Goal: Task Accomplishment & Management: Complete application form

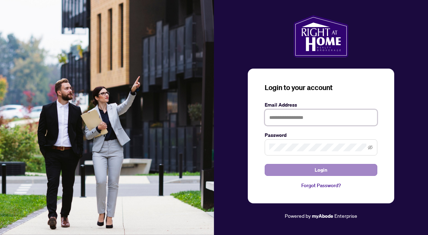
type input "**********"
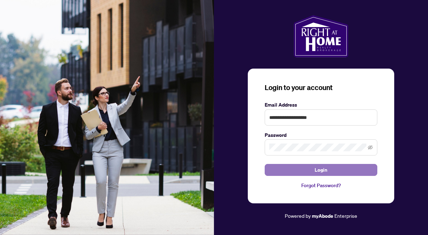
click at [316, 172] on span "Login" at bounding box center [321, 170] width 13 height 11
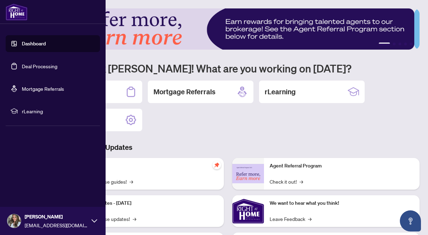
click at [22, 68] on link "Deal Processing" at bounding box center [40, 66] width 36 height 6
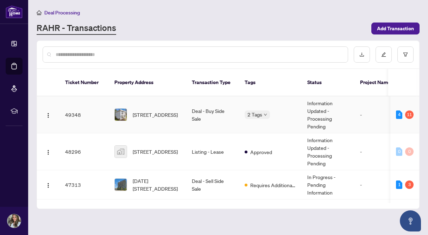
click at [204, 109] on td "Deal - Buy Side Sale" at bounding box center [212, 115] width 53 height 37
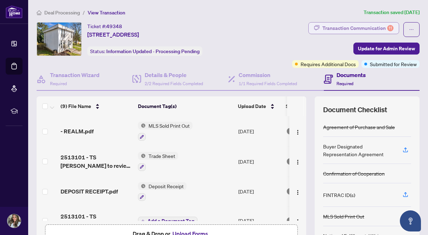
click at [346, 30] on div "Transaction Communication 11" at bounding box center [358, 28] width 71 height 11
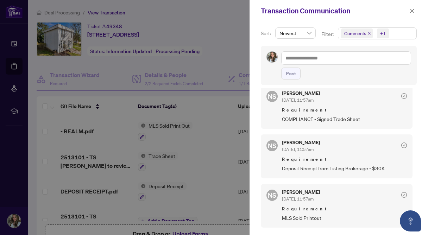
scroll to position [237, 0]
click at [412, 11] on icon "close" at bounding box center [412, 10] width 5 height 5
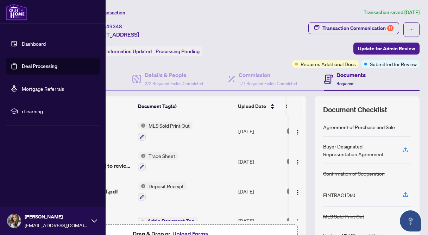
click at [49, 67] on link "Deal Processing" at bounding box center [40, 66] width 36 height 6
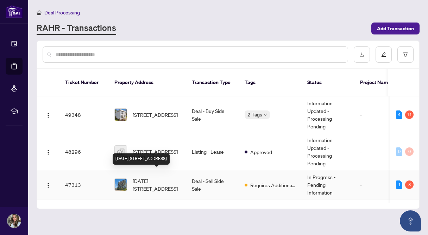
click at [162, 177] on span "[DATE][STREET_ADDRESS]" at bounding box center [157, 185] width 48 height 16
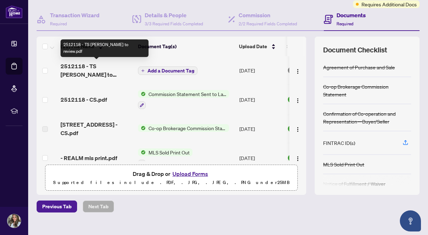
click at [96, 64] on span "2512118 - TS [PERSON_NAME] to review.pdf" at bounding box center [97, 70] width 72 height 17
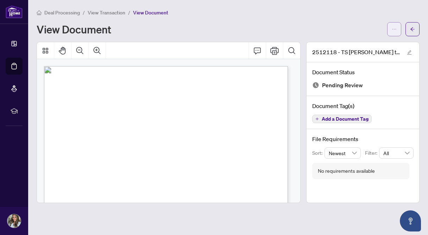
click at [394, 28] on icon "ellipsis" at bounding box center [394, 29] width 5 height 5
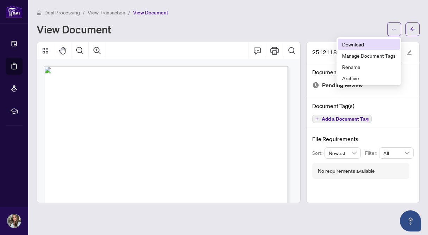
click at [350, 46] on span "Download" at bounding box center [369, 45] width 54 height 8
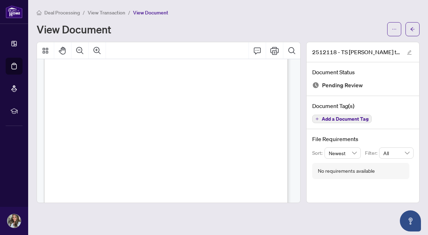
scroll to position [119, 0]
click at [419, 30] on button "button" at bounding box center [413, 29] width 14 height 14
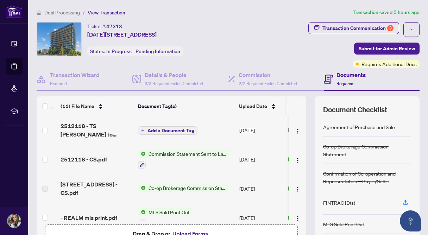
click at [172, 128] on span "Add a Document Tag" at bounding box center [171, 130] width 47 height 5
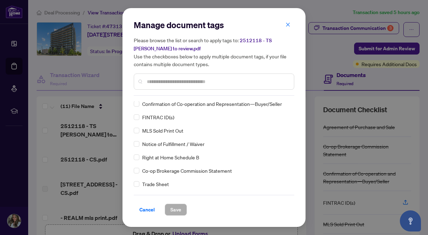
scroll to position [53, 0]
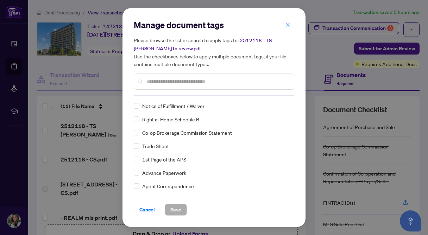
click at [153, 83] on input "text" at bounding box center [218, 82] width 142 height 8
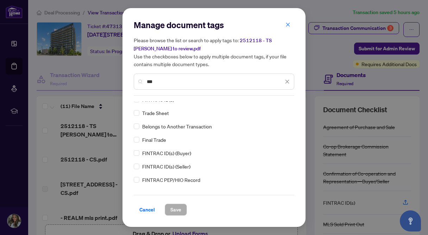
scroll to position [0, 0]
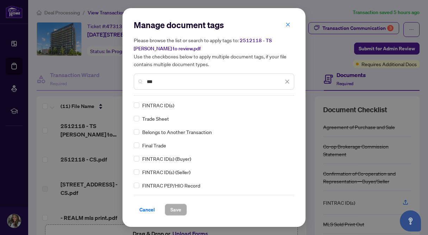
type input "***"
click at [176, 212] on span "Save" at bounding box center [176, 209] width 11 height 11
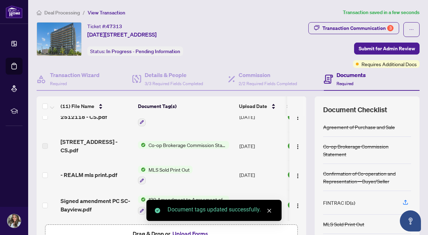
scroll to position [119, 0]
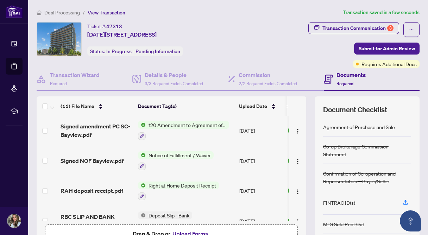
click at [175, 231] on button "Upload Forms" at bounding box center [191, 233] width 40 height 9
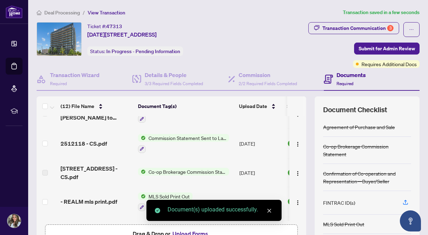
scroll to position [0, 0]
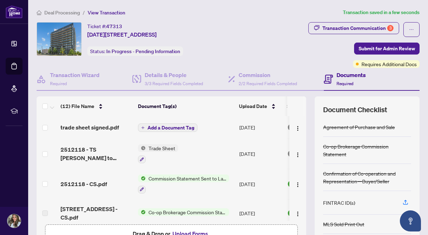
click at [152, 128] on span "Add a Document Tag" at bounding box center [171, 127] width 47 height 5
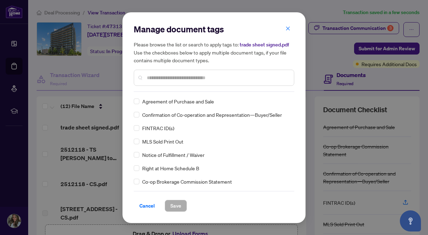
click at [158, 75] on input "text" at bounding box center [218, 78] width 142 height 8
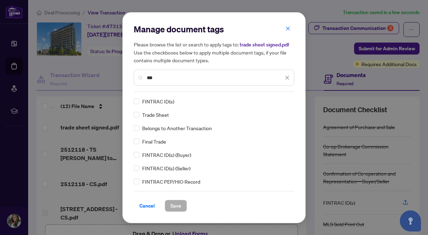
type input "***"
click at [177, 205] on span "Save" at bounding box center [176, 205] width 11 height 11
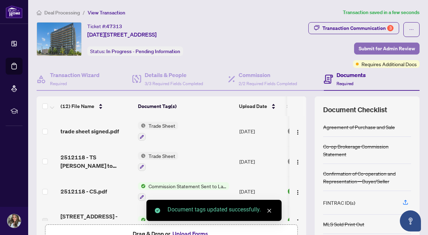
click at [382, 45] on span "Submit for Admin Review" at bounding box center [387, 48] width 56 height 11
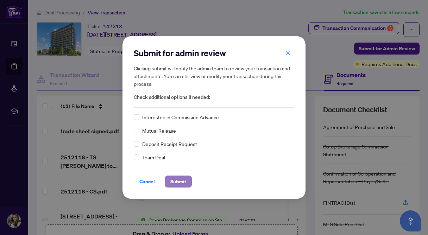
click at [190, 179] on button "Submit" at bounding box center [178, 182] width 27 height 12
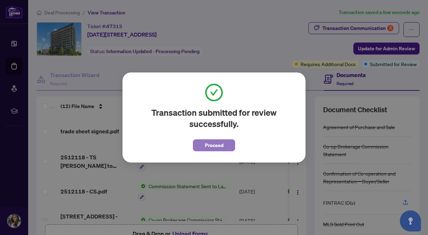
click at [222, 147] on span "Proceed" at bounding box center [214, 145] width 19 height 11
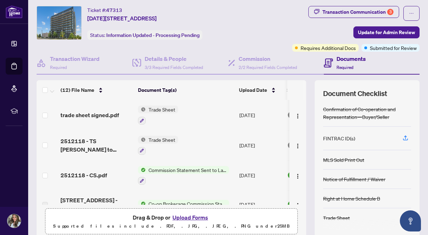
scroll to position [51, 0]
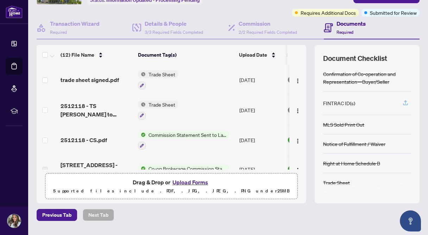
click at [403, 103] on icon "button" at bounding box center [406, 103] width 6 height 6
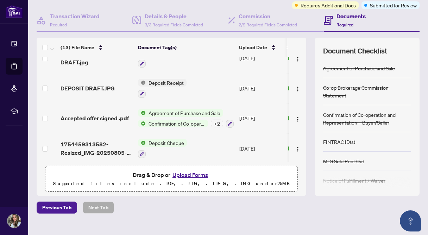
scroll to position [70, 0]
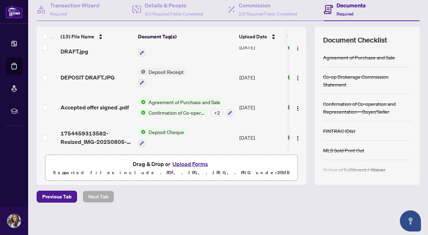
click at [181, 163] on button "Upload Forms" at bounding box center [191, 164] width 40 height 9
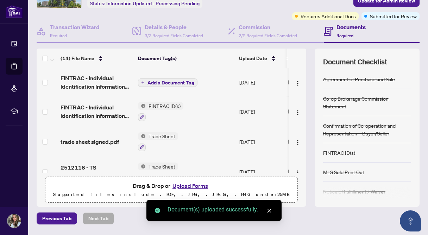
scroll to position [8, 0]
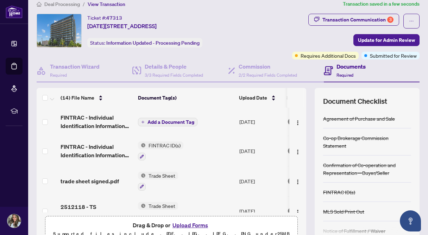
click at [166, 120] on span "Add a Document Tag" at bounding box center [171, 122] width 47 height 5
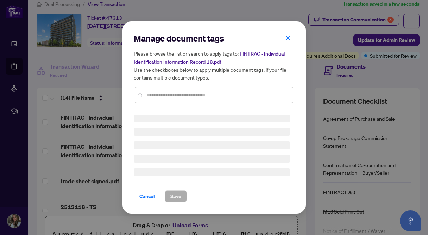
click at [148, 98] on div "Manage document tags Please browse the list or search to apply tags to: FINTRAC…" at bounding box center [214, 118] width 161 height 170
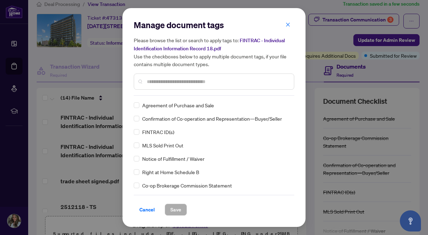
click at [151, 69] on div "Please browse the list or search to apply tags to: FINTRAC - Individual Identif…" at bounding box center [214, 63] width 161 height 54
click at [153, 79] on input "text" at bounding box center [218, 82] width 142 height 8
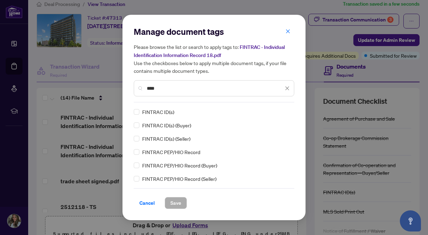
type input "****"
click at [177, 200] on span "Save" at bounding box center [176, 203] width 11 height 11
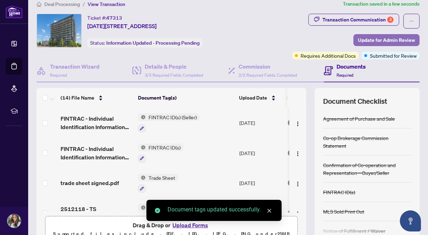
click at [367, 41] on span "Update for Admin Review" at bounding box center [386, 40] width 57 height 11
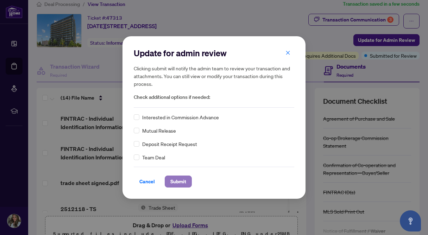
click at [173, 184] on span "Submit" at bounding box center [179, 181] width 16 height 11
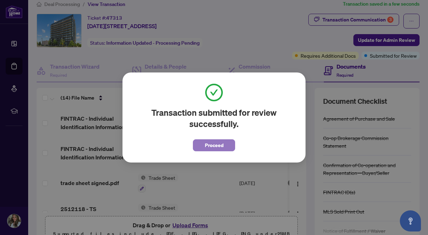
click at [214, 144] on span "Proceed" at bounding box center [214, 145] width 19 height 11
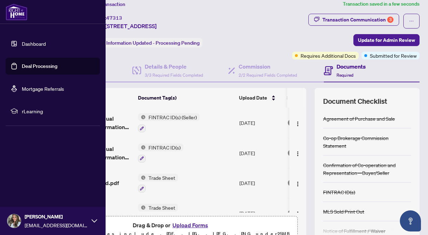
click at [22, 66] on link "Deal Processing" at bounding box center [40, 66] width 36 height 6
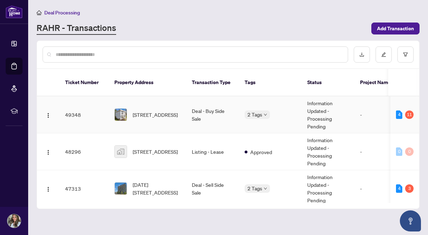
click at [157, 111] on span "[STREET_ADDRESS]" at bounding box center [155, 115] width 45 height 8
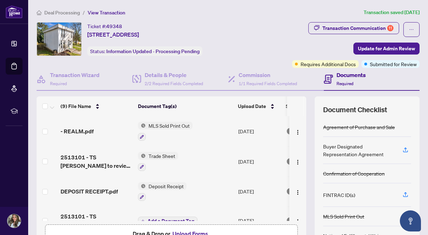
click at [347, 195] on div "FINTRAC ID(s)" at bounding box center [339, 195] width 32 height 8
click at [403, 195] on icon "button" at bounding box center [406, 195] width 6 height 6
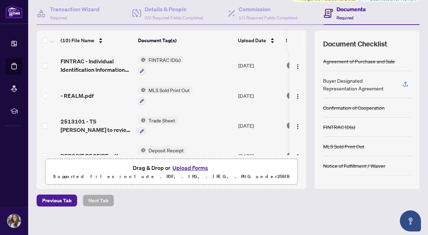
scroll to position [70, 0]
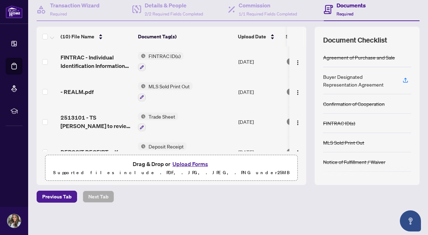
click at [189, 164] on button "Upload Forms" at bounding box center [191, 164] width 40 height 9
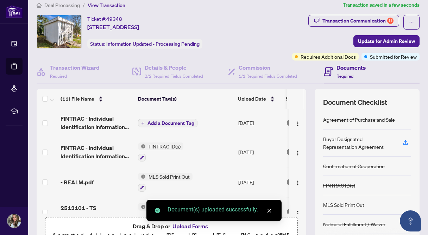
scroll to position [0, 0]
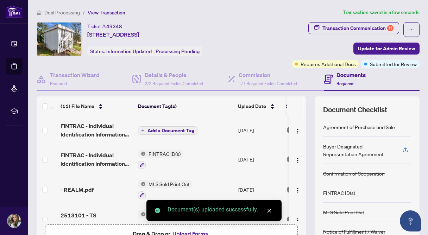
click at [169, 132] on span "Add a Document Tag" at bounding box center [171, 130] width 47 height 5
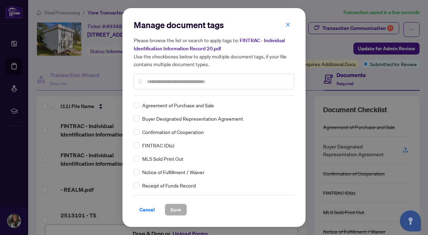
click at [165, 92] on div "Manage document tags Please browse the list or search to apply tags to: FINTRAC…" at bounding box center [214, 57] width 161 height 76
click at [163, 83] on input "text" at bounding box center [218, 82] width 142 height 8
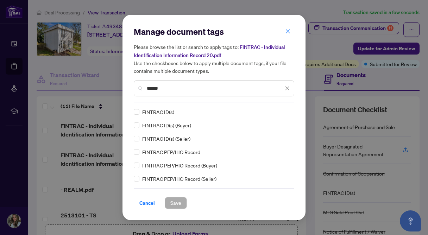
type input "******"
click at [174, 204] on span "Save" at bounding box center [176, 203] width 11 height 11
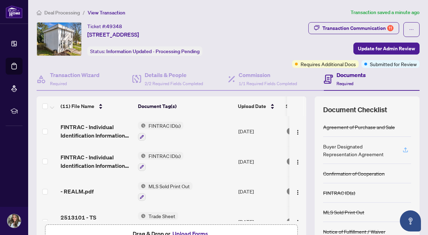
click at [400, 150] on button "button" at bounding box center [405, 150] width 11 height 12
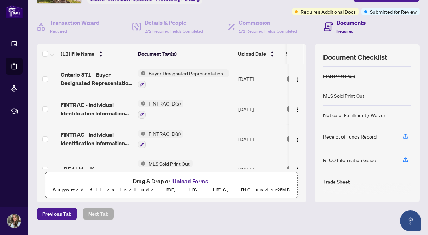
scroll to position [70, 0]
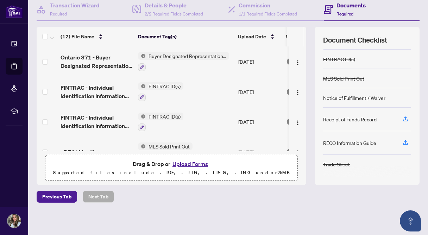
click at [408, 138] on div "Document Checklist Agreement of Purchase and Sale Buyer Designated Representati…" at bounding box center [367, 106] width 105 height 159
click at [403, 141] on icon "button" at bounding box center [406, 143] width 6 height 6
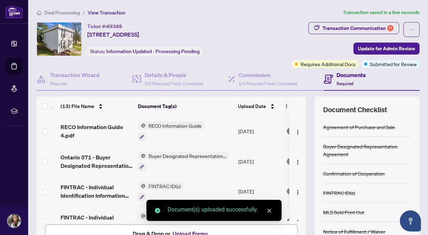
scroll to position [0, 0]
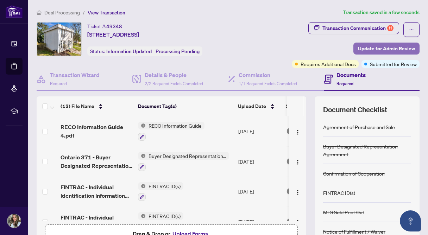
click at [366, 51] on span "Update for Admin Review" at bounding box center [386, 48] width 57 height 11
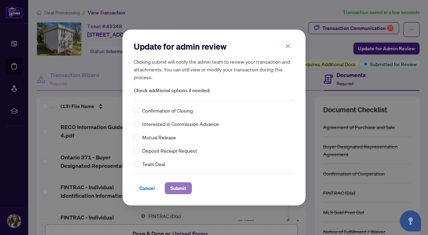
click at [186, 185] on span "Submit" at bounding box center [179, 188] width 16 height 11
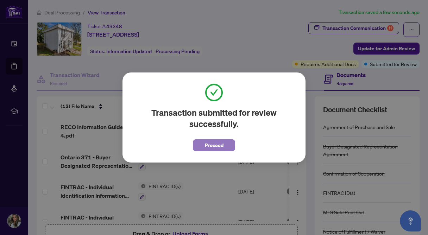
click at [204, 148] on button "Proceed" at bounding box center [214, 146] width 42 height 12
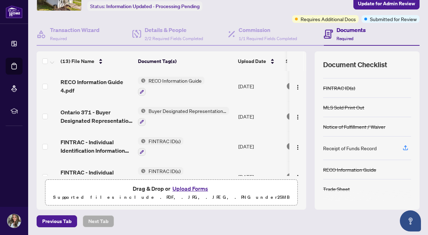
scroll to position [70, 0]
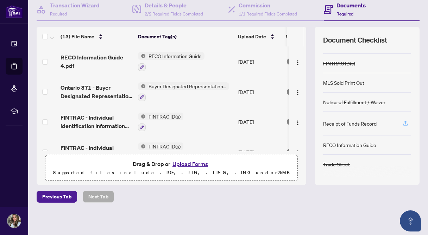
click at [404, 121] on icon "button" at bounding box center [405, 123] width 3 height 4
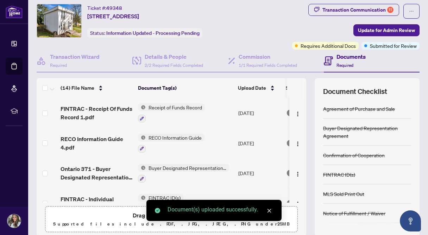
scroll to position [0, 0]
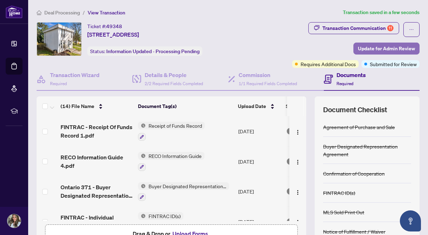
click at [361, 53] on span "Update for Admin Review" at bounding box center [386, 48] width 57 height 11
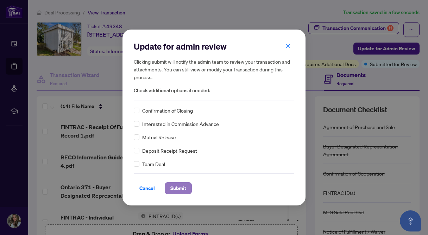
click at [178, 186] on span "Submit" at bounding box center [179, 188] width 16 height 11
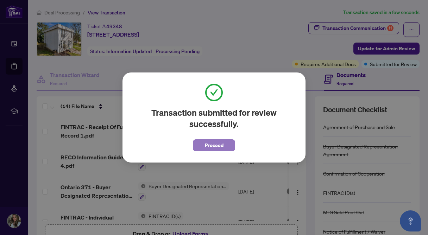
click at [206, 146] on span "Proceed" at bounding box center [214, 145] width 19 height 11
